Goal: Obtain resource: Download file/media

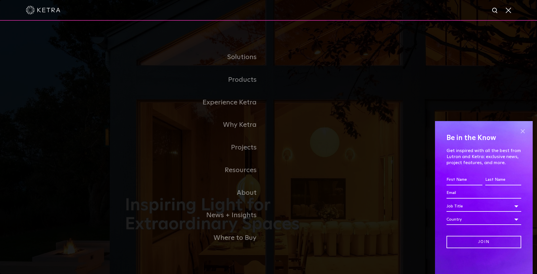
click at [521, 128] on span at bounding box center [522, 131] width 9 height 9
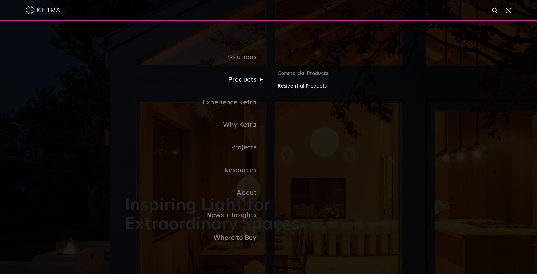
click at [306, 88] on link "Residential Products" at bounding box center [344, 86] width 134 height 8
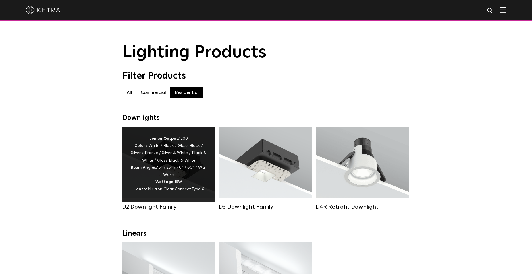
click at [175, 160] on div "Lumen Output: 1200 Colors: White / Black / Gloss Black / Silver / Bronze / Silv…" at bounding box center [169, 164] width 76 height 58
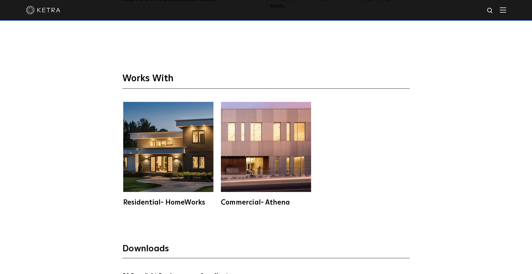
scroll to position [1581, 0]
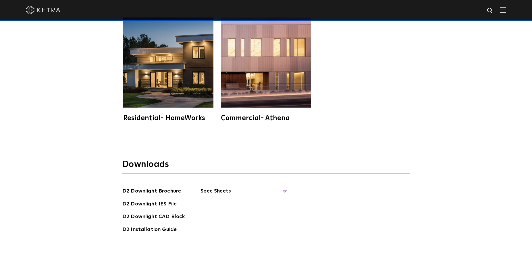
click at [209, 191] on span "Spec Sheets" at bounding box center [243, 193] width 86 height 13
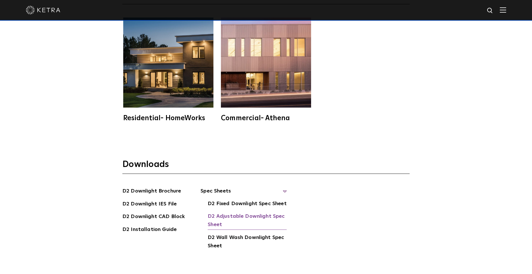
click at [234, 217] on link "D2 Adjustable Downlight Spec Sheet" at bounding box center [247, 221] width 79 height 18
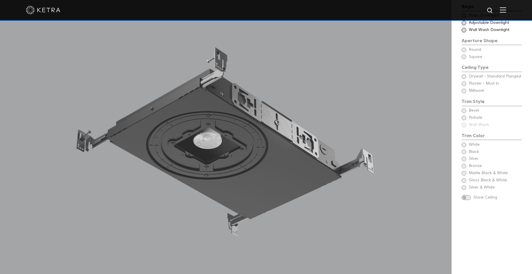
scroll to position [497, 0]
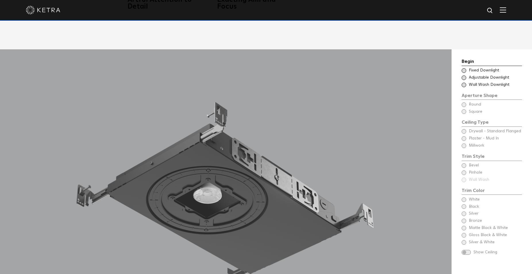
click at [465, 78] on span at bounding box center [463, 78] width 5 height 5
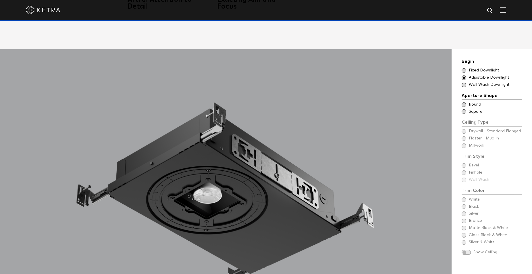
click at [464, 105] on span at bounding box center [463, 104] width 5 height 5
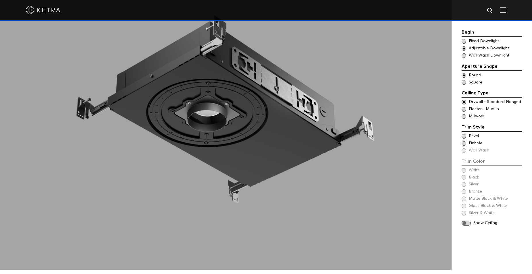
scroll to position [585, 0]
click at [465, 138] on span at bounding box center [463, 136] width 5 height 5
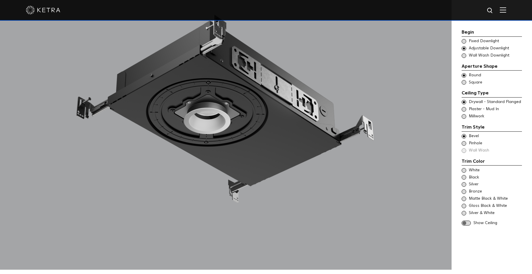
click at [464, 193] on span at bounding box center [463, 191] width 5 height 5
click at [466, 179] on div "Black" at bounding box center [491, 178] width 60 height 6
click at [463, 199] on span at bounding box center [463, 199] width 5 height 5
click at [464, 207] on span at bounding box center [463, 206] width 5 height 5
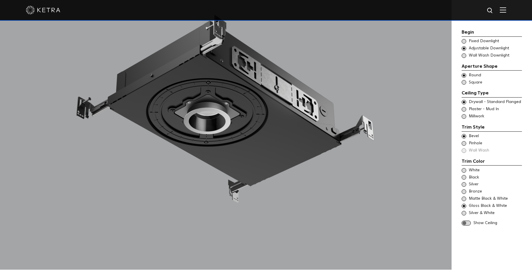
click at [464, 207] on span at bounding box center [463, 206] width 5 height 5
click at [463, 212] on span at bounding box center [463, 213] width 5 height 5
click at [465, 177] on span at bounding box center [463, 177] width 5 height 5
click at [463, 192] on span at bounding box center [463, 191] width 5 height 5
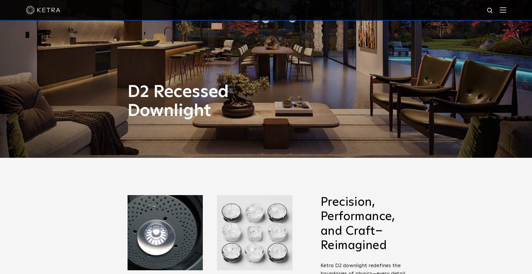
scroll to position [292, 0]
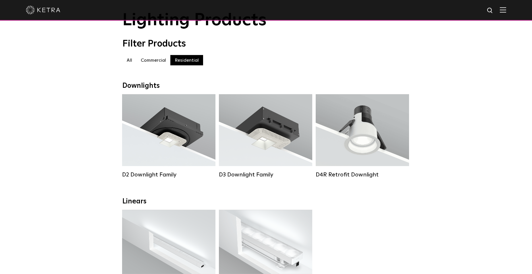
scroll to position [29, 0]
